Goal: Information Seeking & Learning: Get advice/opinions

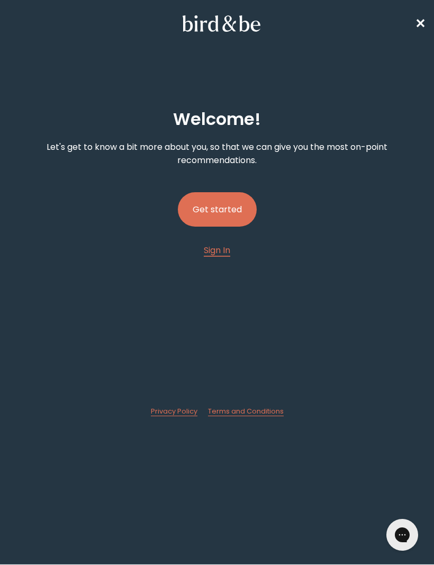
click at [234, 214] on button "Get started" at bounding box center [217, 209] width 79 height 34
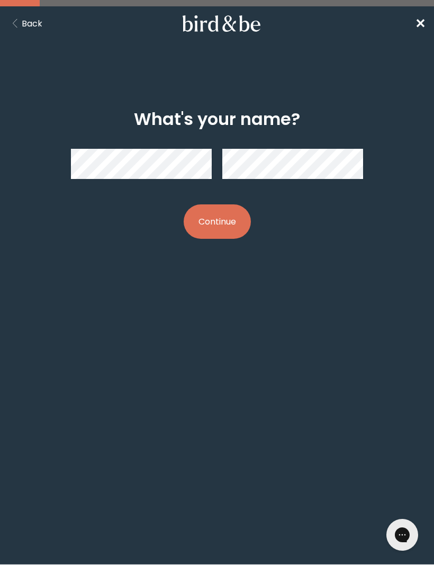
click at [234, 220] on button "Continue" at bounding box center [217, 221] width 67 height 34
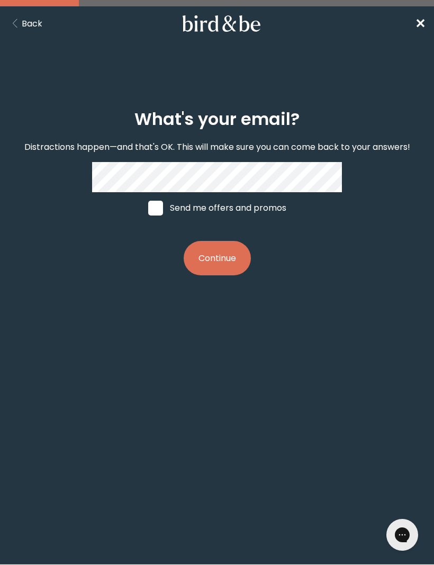
click at [230, 261] on button "Continue" at bounding box center [217, 258] width 67 height 34
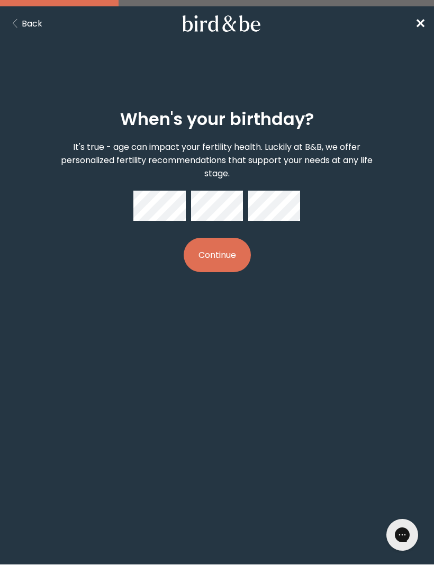
click at [233, 266] on button "Continue" at bounding box center [217, 255] width 67 height 34
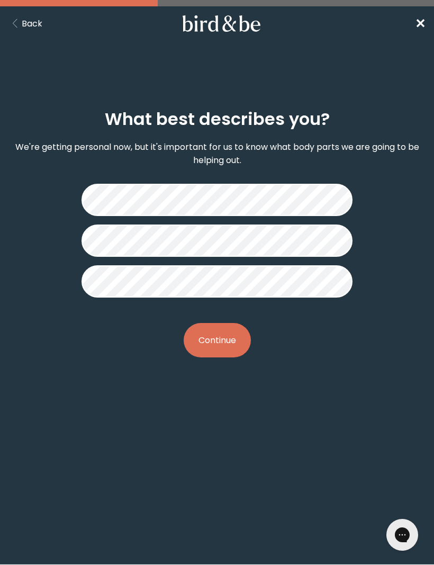
click at [239, 349] on button "Continue" at bounding box center [217, 340] width 67 height 34
click at [237, 345] on button "Continue" at bounding box center [217, 340] width 67 height 34
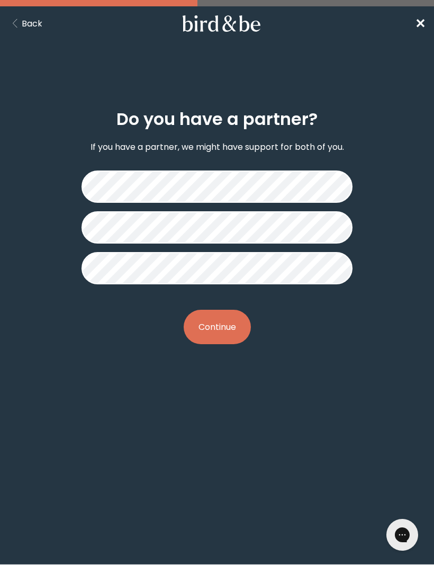
click at [240, 330] on button "Continue" at bounding box center [217, 327] width 67 height 34
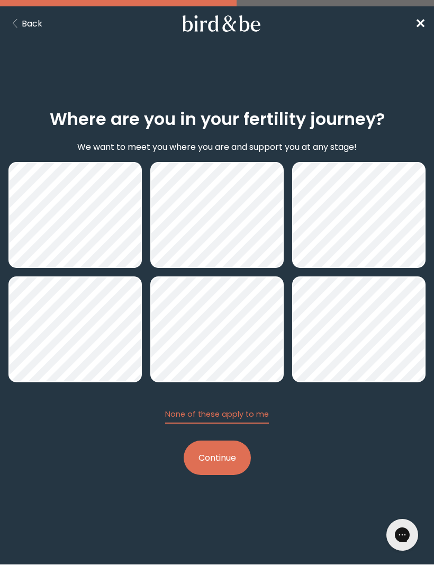
click at [226, 462] on button "Continue" at bounding box center [217, 457] width 67 height 34
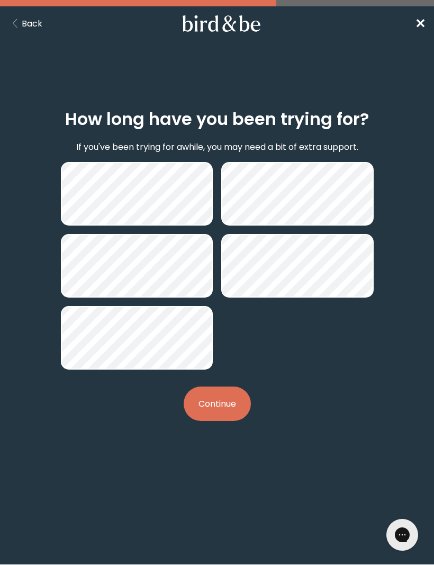
click at [237, 405] on button "Continue" at bounding box center [217, 403] width 67 height 34
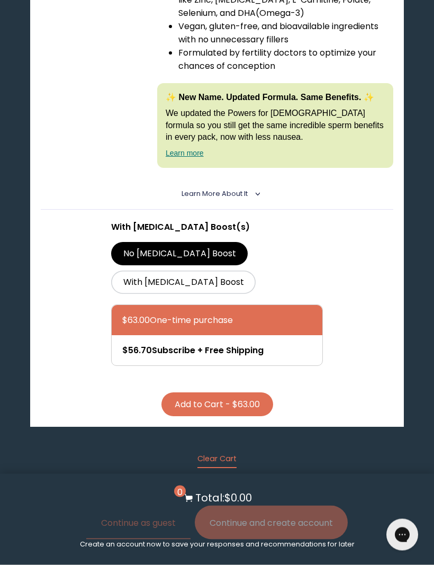
click at [228, 453] on button "Clear Cart" at bounding box center [216, 460] width 39 height 15
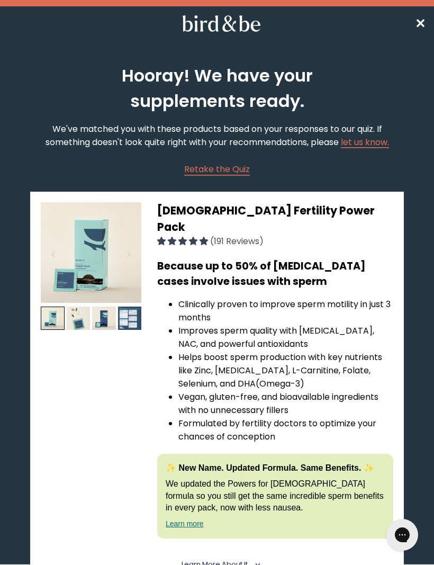
click at [231, 175] on span "Retake the Quiz" at bounding box center [217, 169] width 66 height 12
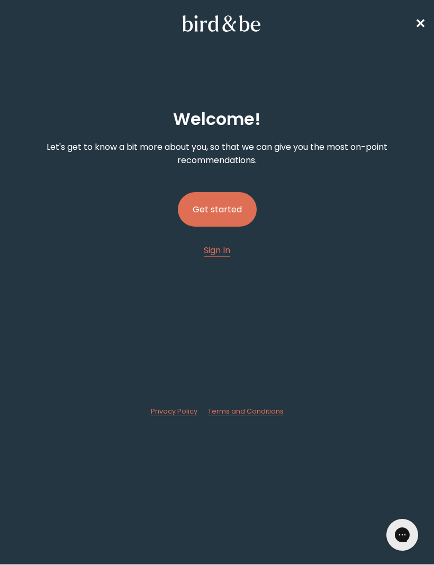
click at [231, 214] on button "Get started" at bounding box center [217, 209] width 79 height 34
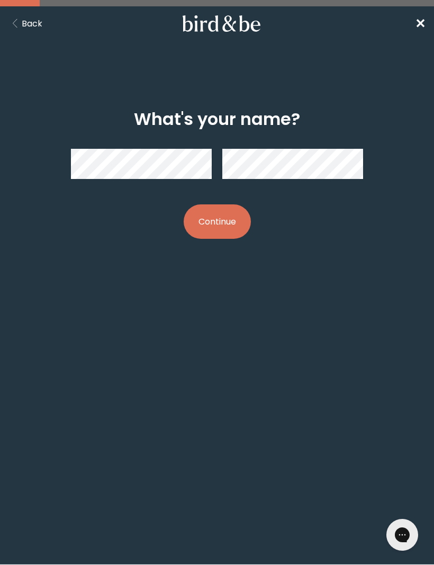
click at [235, 228] on button "Continue" at bounding box center [217, 221] width 67 height 34
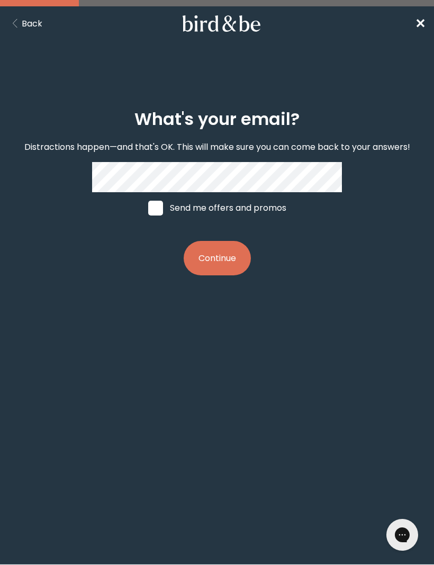
click at [241, 264] on button "Continue" at bounding box center [217, 258] width 67 height 34
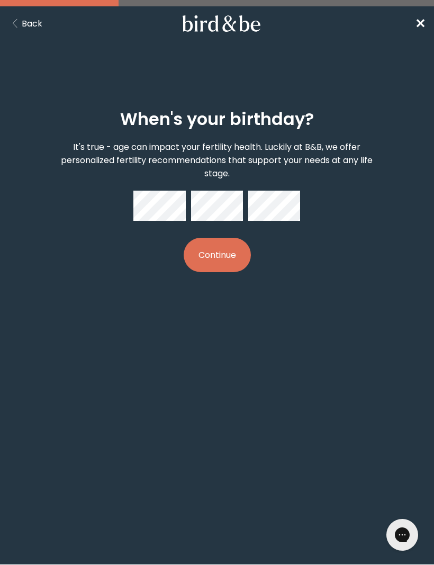
click at [248, 258] on button "Continue" at bounding box center [217, 255] width 67 height 34
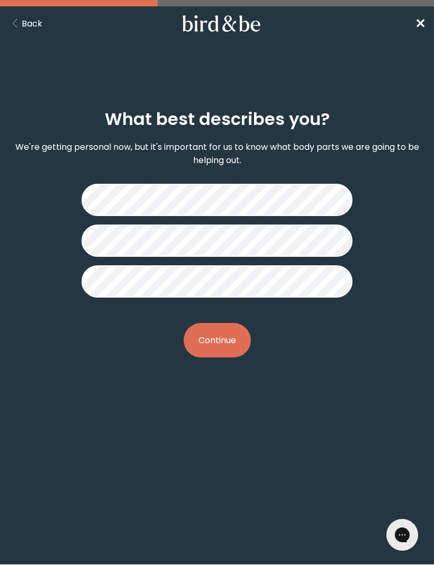
click at [238, 342] on button "Continue" at bounding box center [217, 340] width 67 height 34
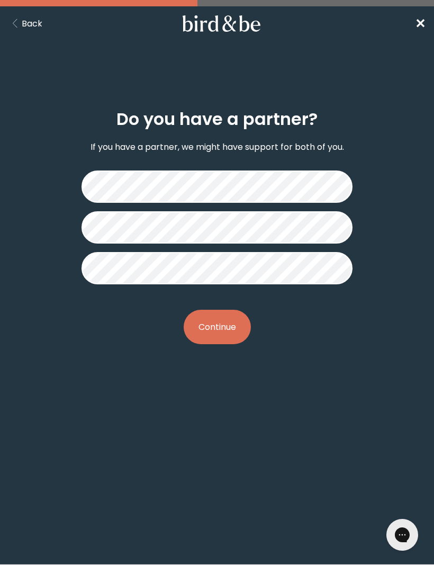
click at [233, 331] on button "Continue" at bounding box center [217, 327] width 67 height 34
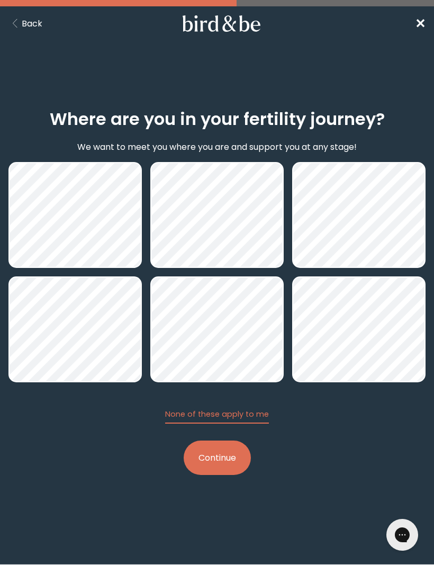
click at [230, 466] on button "Continue" at bounding box center [217, 457] width 67 height 34
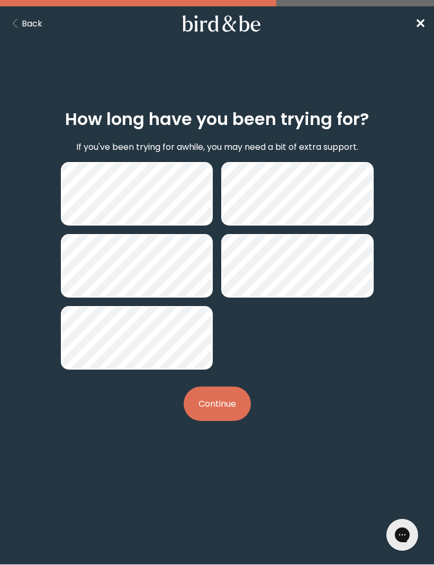
click at [237, 413] on button "Continue" at bounding box center [217, 403] width 67 height 34
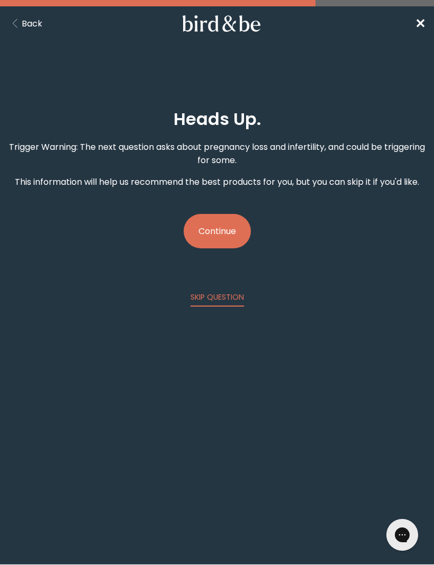
click at [233, 233] on button "Continue" at bounding box center [217, 231] width 67 height 34
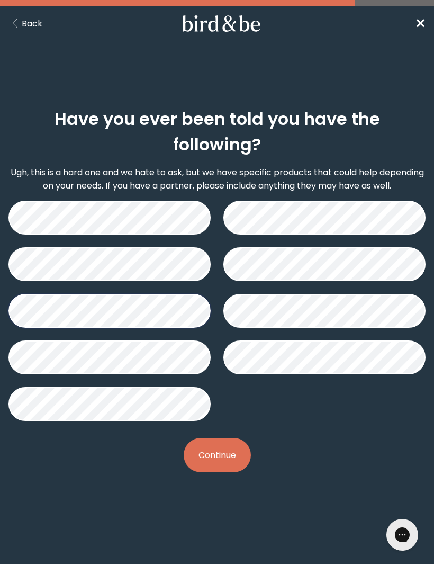
click at [230, 438] on button "Continue" at bounding box center [217, 455] width 67 height 34
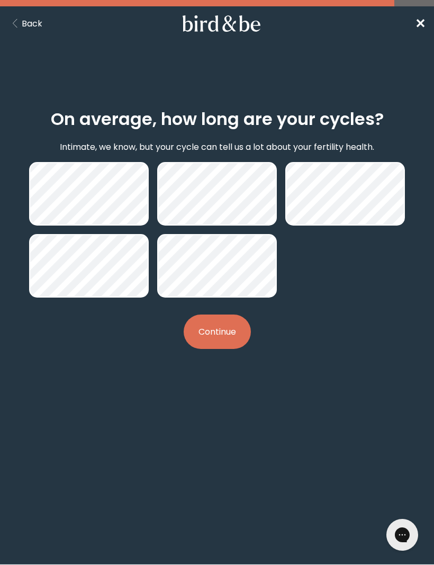
click at [237, 338] on button "Continue" at bounding box center [217, 331] width 67 height 34
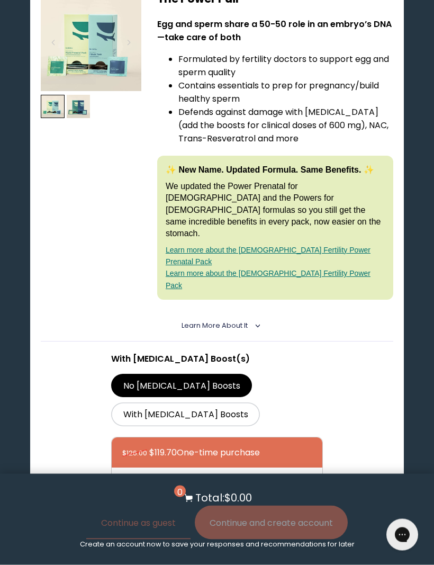
scroll to position [212, 0]
click at [260, 402] on label "With [MEDICAL_DATA] Boosts" at bounding box center [185, 413] width 149 height 23
click at [0, 0] on input "With [MEDICAL_DATA] Boosts" at bounding box center [0, 0] width 0 height 0
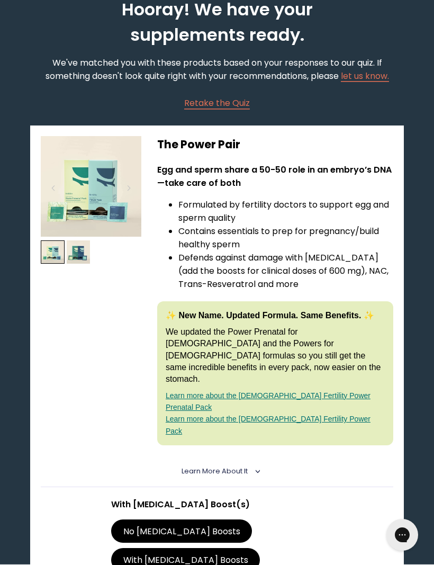
scroll to position [66, 0]
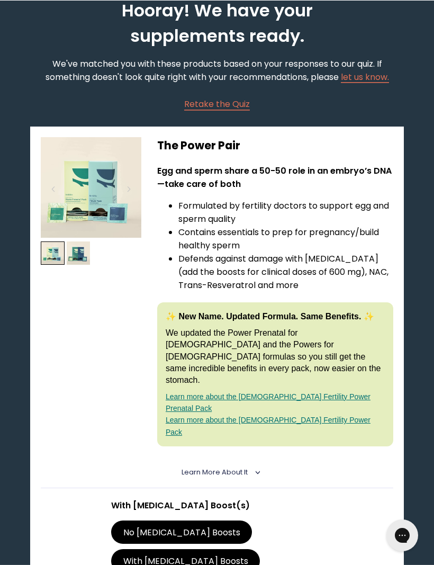
click at [108, 195] on img at bounding box center [91, 187] width 101 height 101
click at [85, 205] on img at bounding box center [91, 187] width 101 height 101
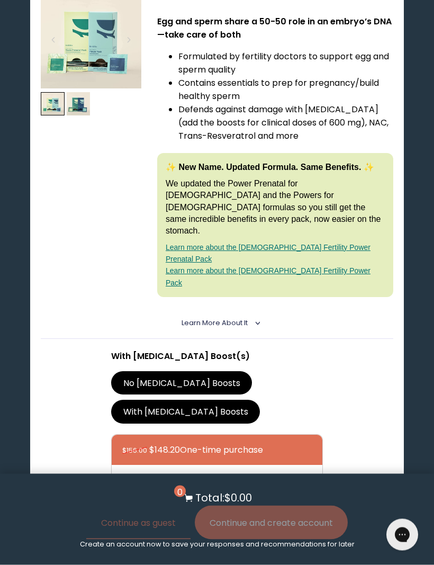
scroll to position [0, 0]
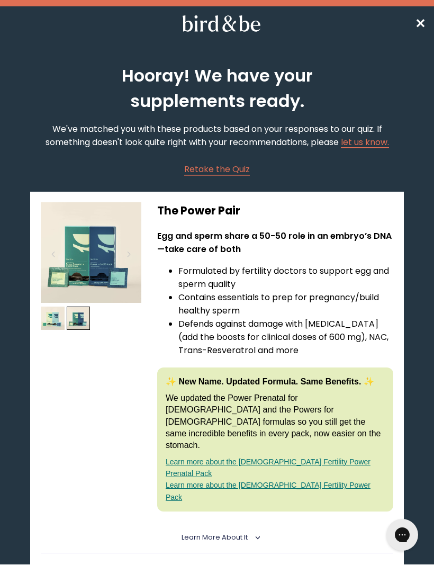
click at [85, 323] on img at bounding box center [79, 318] width 24 height 24
click at [93, 265] on img at bounding box center [91, 252] width 101 height 101
click at [421, 21] on span "✕" at bounding box center [420, 23] width 11 height 17
